Goal: Information Seeking & Learning: Learn about a topic

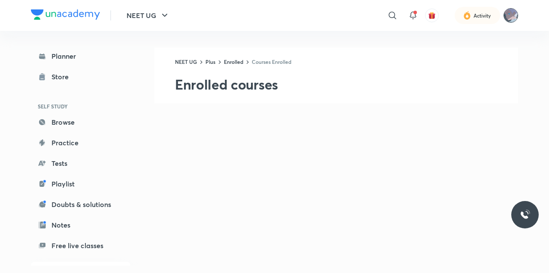
click at [517, 14] on img at bounding box center [511, 15] width 15 height 15
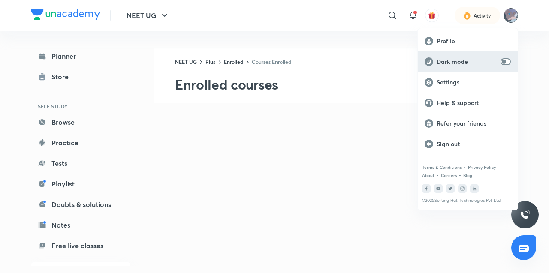
click at [510, 63] on input "checkbox" at bounding box center [504, 61] width 21 height 7
checkbox input "true"
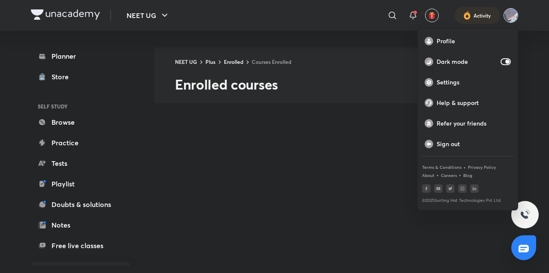
click at [409, 41] on div at bounding box center [274, 136] width 549 height 273
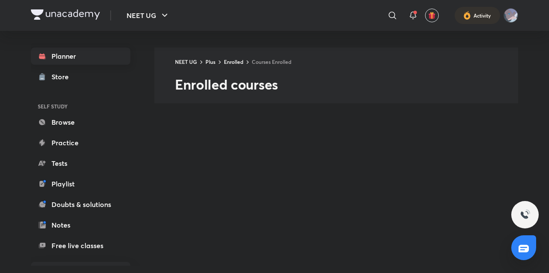
click at [51, 53] on link "Planner" at bounding box center [81, 56] width 100 height 17
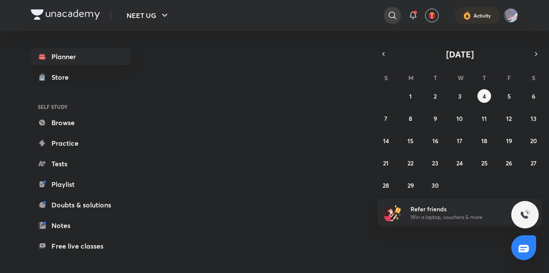
click at [398, 15] on icon at bounding box center [393, 15] width 10 height 10
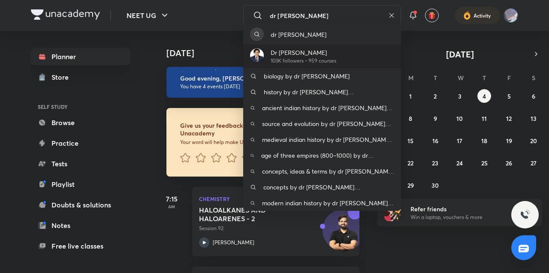
type input "dr amit"
click at [319, 58] on p "103K followers • 959 courses" at bounding box center [304, 61] width 66 height 8
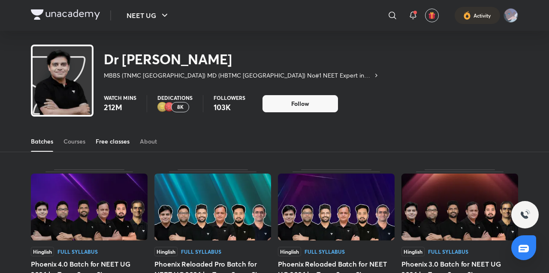
click at [109, 146] on link "Free classes" at bounding box center [113, 141] width 34 height 21
click at [84, 143] on div "Courses" at bounding box center [75, 141] width 22 height 9
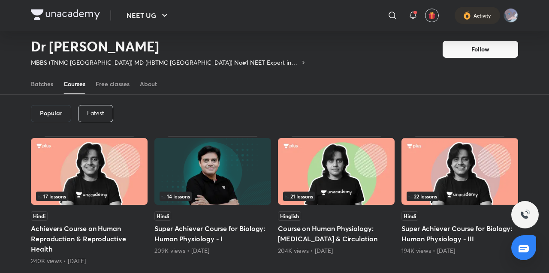
scroll to position [35, 0]
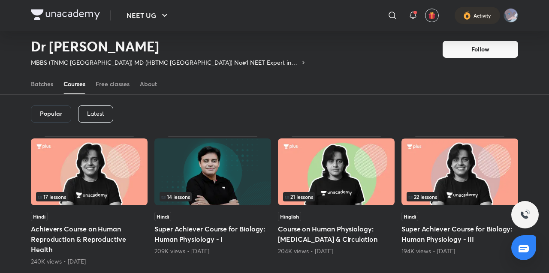
click at [50, 121] on div "Popular" at bounding box center [51, 114] width 40 height 17
click at [91, 123] on div "Popular Latest" at bounding box center [275, 114] width 488 height 45
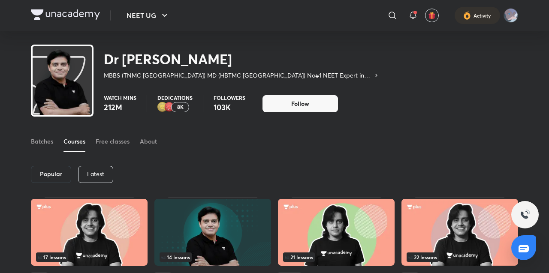
click at [91, 174] on p "Latest" at bounding box center [95, 174] width 17 height 7
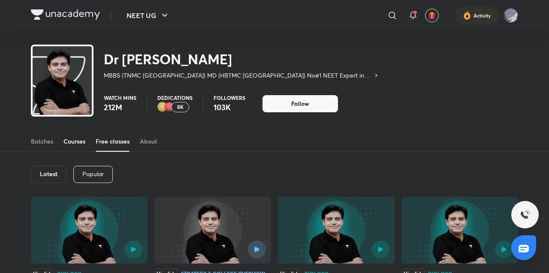
click at [80, 142] on div "Courses" at bounding box center [75, 141] width 22 height 9
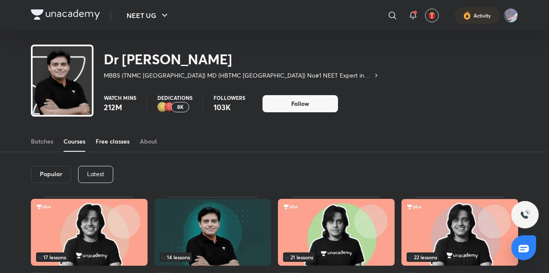
click at [115, 144] on div "Free classes" at bounding box center [113, 141] width 34 height 9
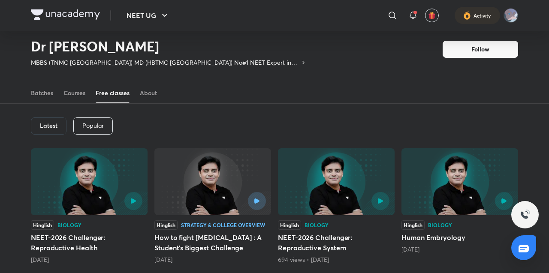
scroll to position [22, 0]
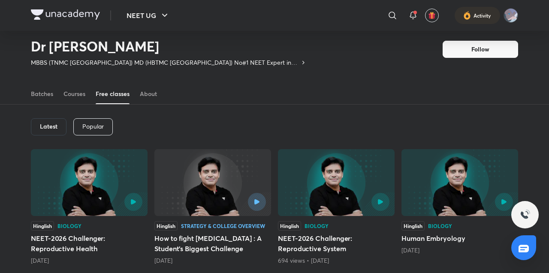
click at [85, 107] on div "Latest Popular" at bounding box center [275, 127] width 488 height 45
click at [75, 98] on link "Courses" at bounding box center [75, 94] width 22 height 21
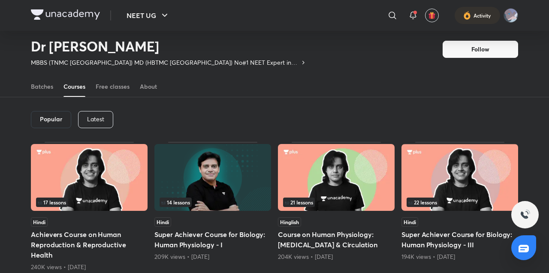
scroll to position [23, 0]
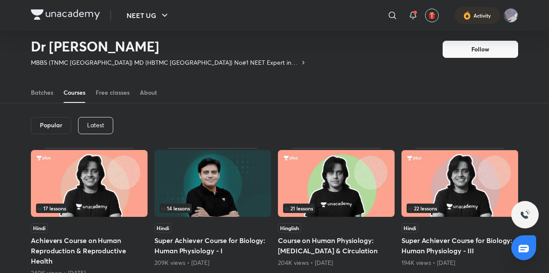
click at [48, 134] on div "Popular" at bounding box center [51, 125] width 40 height 17
click at [58, 128] on h6 "Popular" at bounding box center [51, 125] width 22 height 7
click at [96, 131] on div "Latest" at bounding box center [95, 125] width 35 height 17
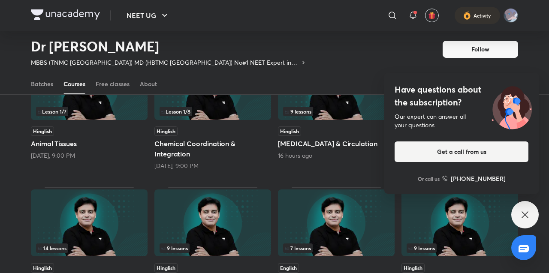
scroll to position [122, 0]
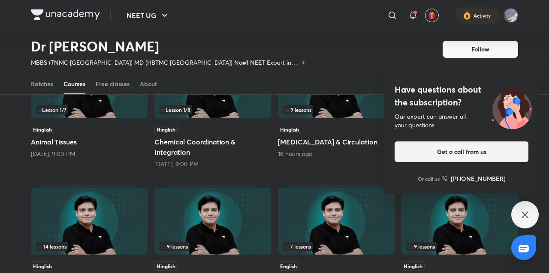
click at [519, 212] on div "Have questions about the subscription? Our expert can answer all your questions…" at bounding box center [525, 214] width 27 height 27
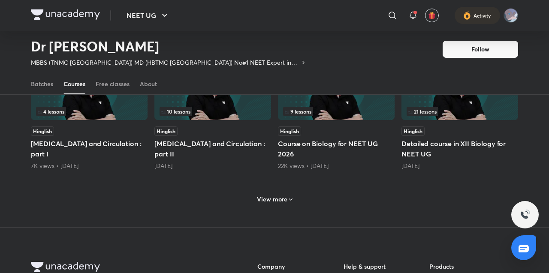
scroll to position [409, 0]
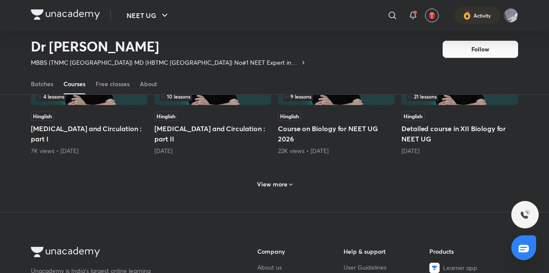
click at [288, 184] on icon at bounding box center [291, 185] width 7 height 7
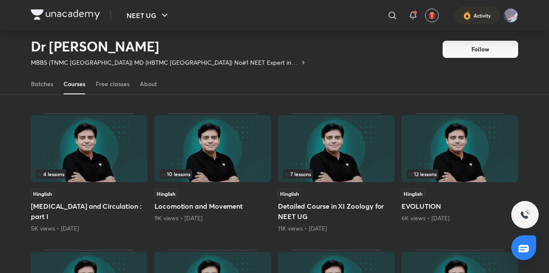
scroll to position [477, 0]
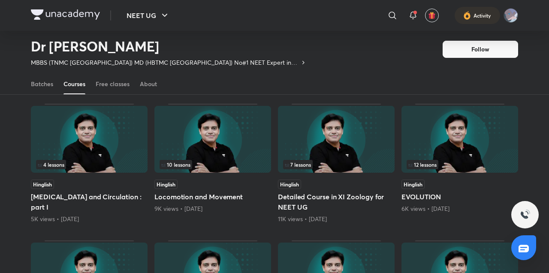
click at [459, 167] on div "12 lessons" at bounding box center [460, 164] width 106 height 9
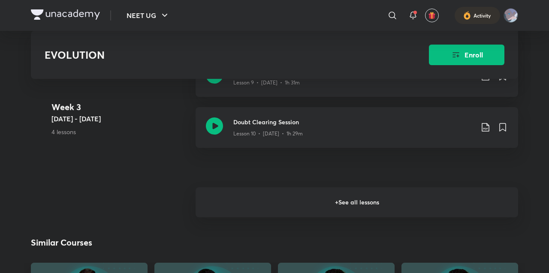
scroll to position [987, 0]
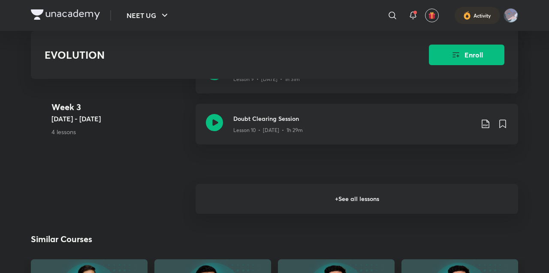
click at [421, 209] on h6 "+ See all lessons" at bounding box center [357, 199] width 323 height 30
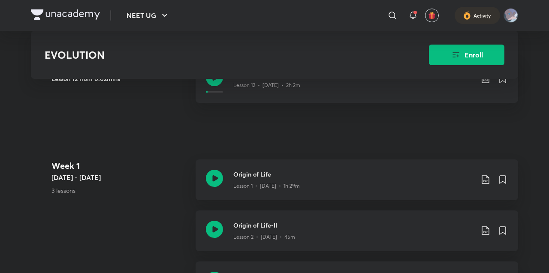
scroll to position [380, 0]
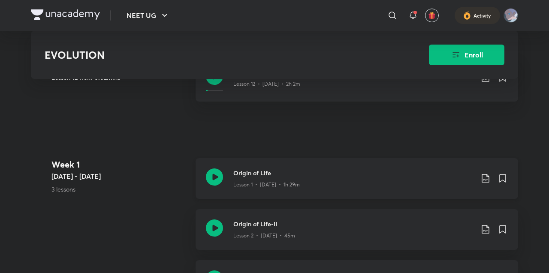
click at [328, 185] on div "Lesson 1 • Mar 12 • 1h 29m" at bounding box center [354, 183] width 240 height 11
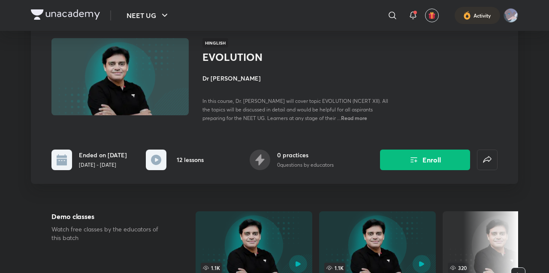
scroll to position [55, 0]
click at [341, 118] on span "Read more" at bounding box center [354, 117] width 26 height 7
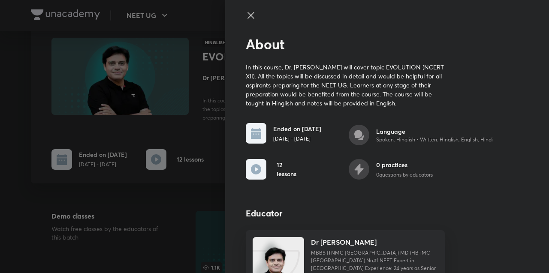
click at [252, 15] on icon at bounding box center [251, 15] width 10 height 10
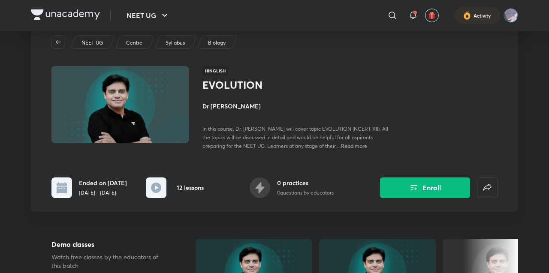
scroll to position [0, 0]
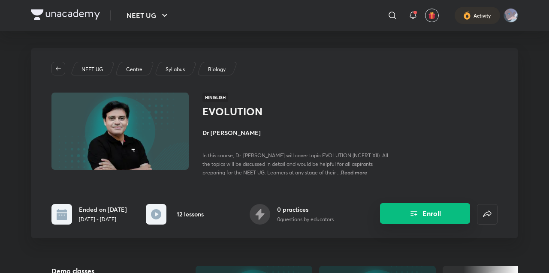
click at [437, 208] on button "Enroll" at bounding box center [425, 213] width 90 height 21
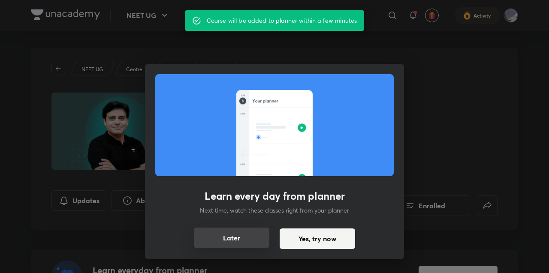
click at [263, 238] on button "Later" at bounding box center [232, 238] width 76 height 21
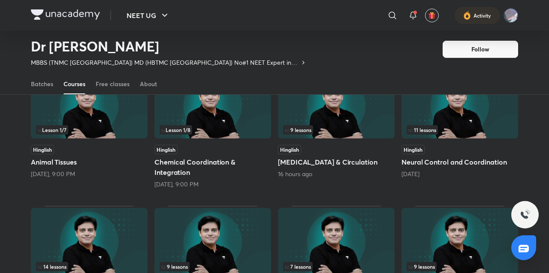
scroll to position [101, 0]
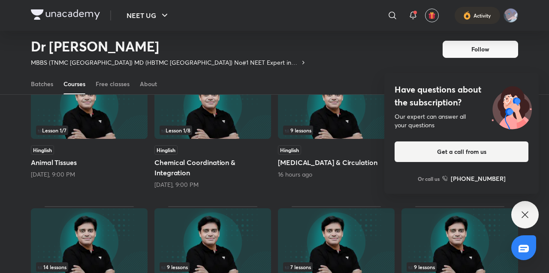
click at [519, 212] on div "Have questions about the subscription? Our expert can answer all your questions…" at bounding box center [525, 214] width 27 height 27
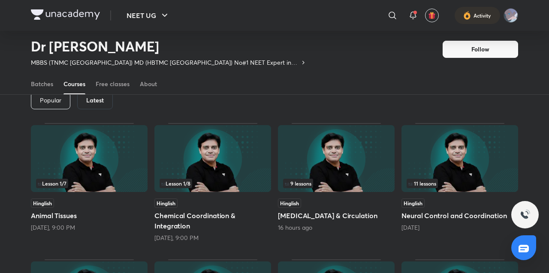
scroll to position [49, 0]
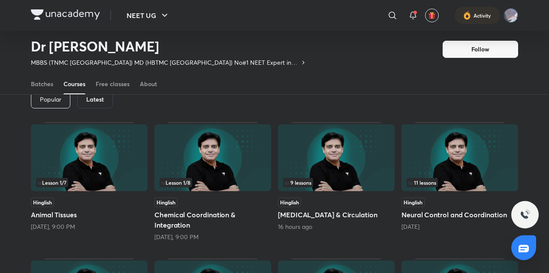
click at [472, 164] on img at bounding box center [460, 157] width 117 height 67
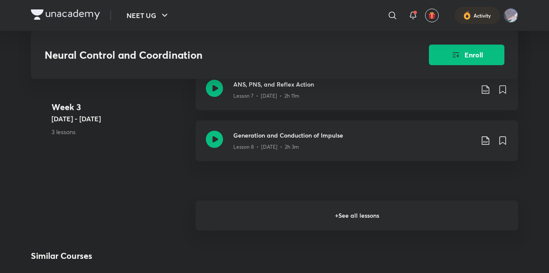
scroll to position [785, 0]
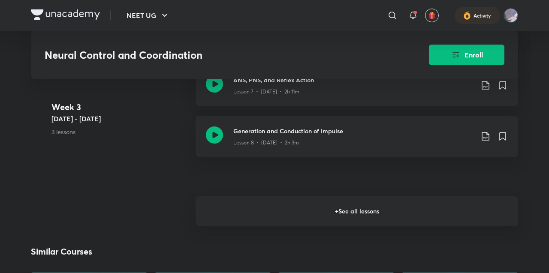
click at [421, 202] on h6 "+ See all lessons" at bounding box center [357, 212] width 323 height 30
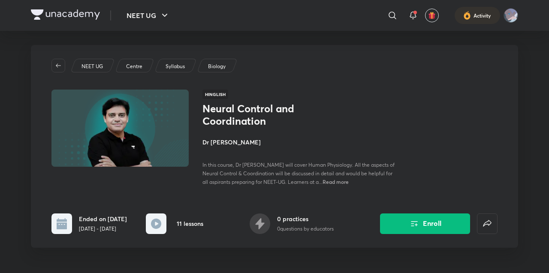
scroll to position [0, 0]
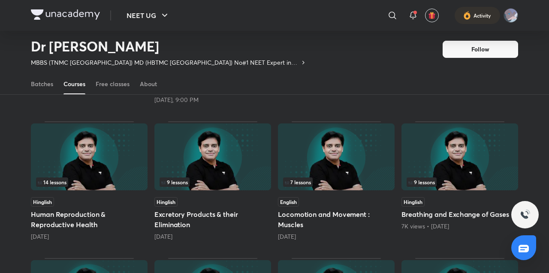
scroll to position [190, 0]
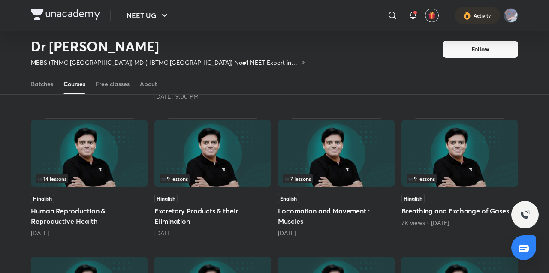
click at [317, 151] on img at bounding box center [336, 153] width 117 height 67
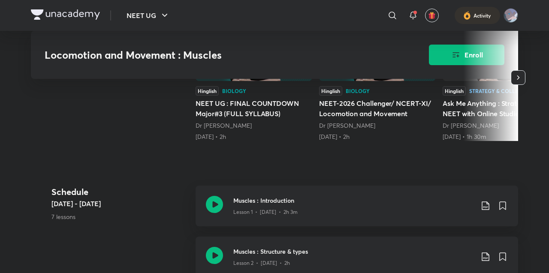
scroll to position [256, 0]
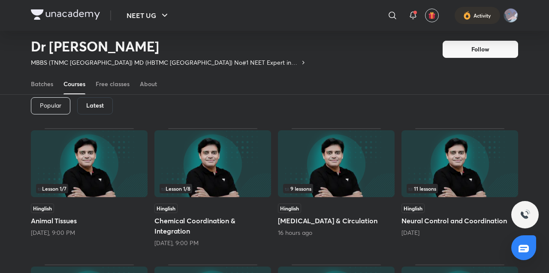
scroll to position [44, 0]
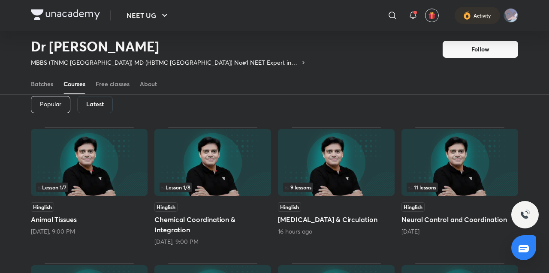
click at [486, 154] on img at bounding box center [460, 162] width 117 height 67
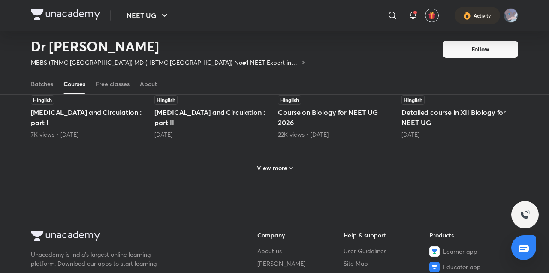
scroll to position [427, 0]
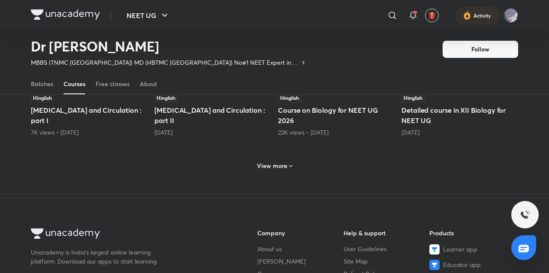
click at [263, 171] on div "View more" at bounding box center [275, 166] width 42 height 14
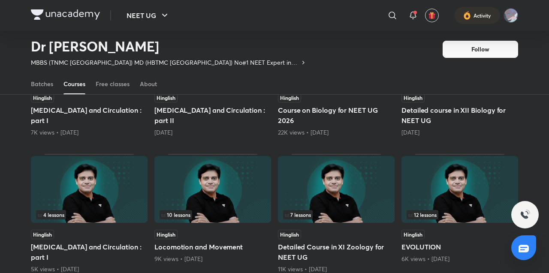
click at [424, 182] on img at bounding box center [460, 189] width 117 height 67
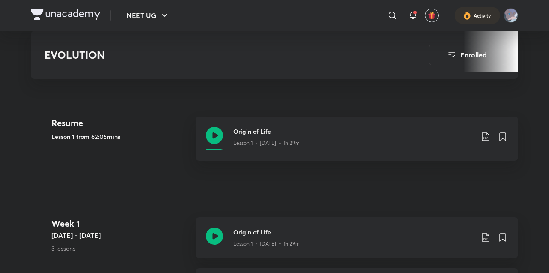
scroll to position [366, 0]
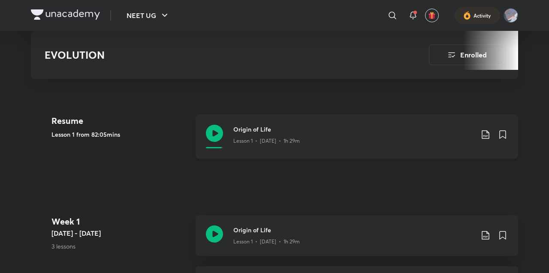
click at [373, 121] on div "Origin of Life Lesson 1 • Mar 12 • 1h 29m" at bounding box center [357, 137] width 323 height 44
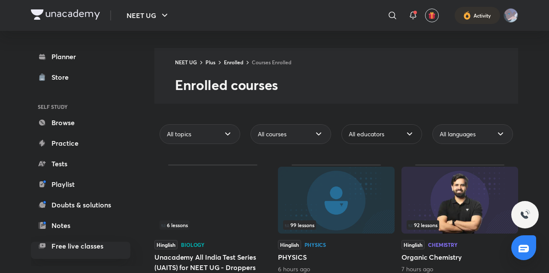
click at [405, 140] on div "All educators" at bounding box center [382, 134] width 81 height 20
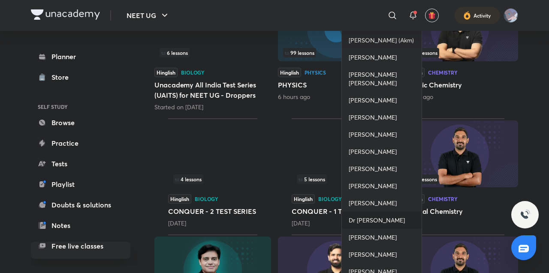
click at [376, 216] on span "Dr [PERSON_NAME]" at bounding box center [377, 220] width 56 height 9
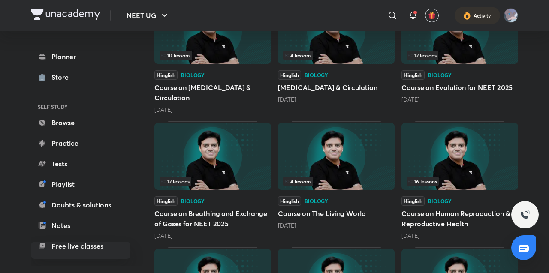
scroll to position [695, 0]
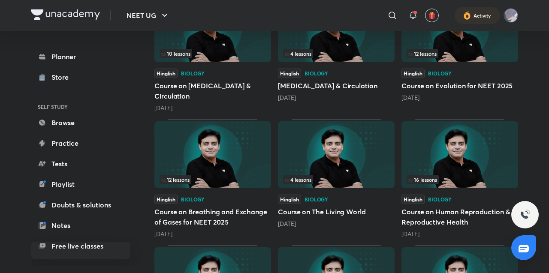
click at [468, 150] on img at bounding box center [460, 154] width 117 height 67
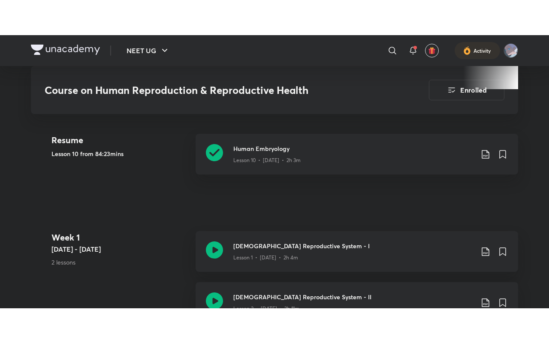
scroll to position [408, 0]
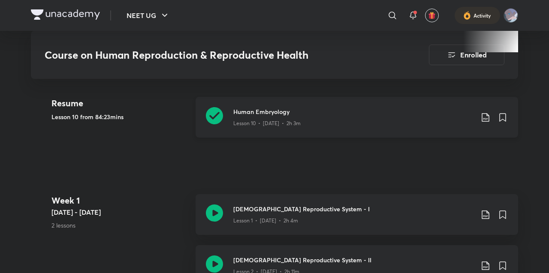
click at [401, 120] on div "Lesson 10 • [DATE] • 2h 3m" at bounding box center [354, 121] width 240 height 11
